Goal: Navigation & Orientation: Go to known website

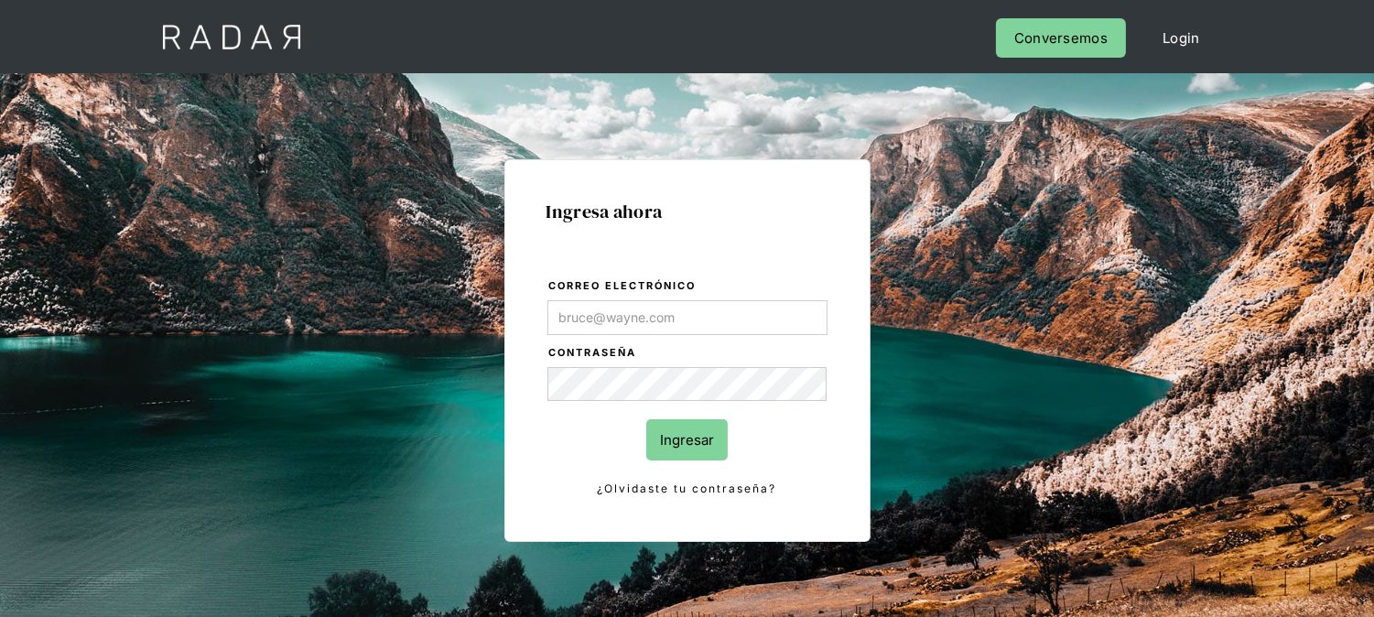
type input "kinta.morioka@monnetpayments.com"
click at [673, 436] on input "Ingresar" at bounding box center [686, 439] width 81 height 41
